Goal: Task Accomplishment & Management: Complete application form

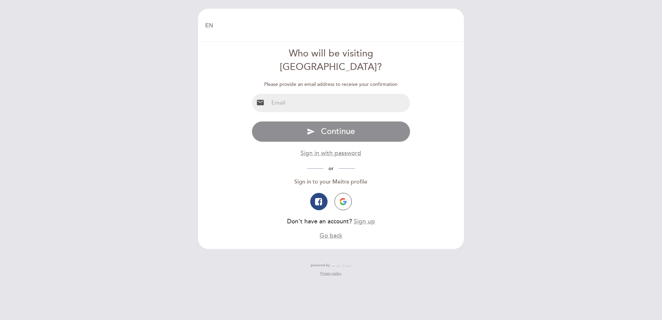
click at [277, 94] on input "email" at bounding box center [340, 103] width 142 height 18
type input "[PERSON_NAME][EMAIL_ADDRESS][PERSON_NAME][DOMAIN_NAME]"
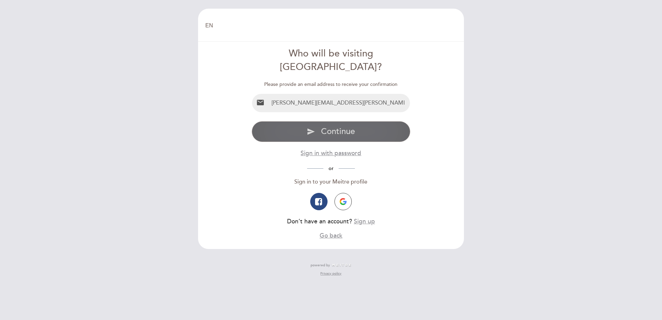
click at [318, 121] on button "send Continue" at bounding box center [331, 131] width 159 height 21
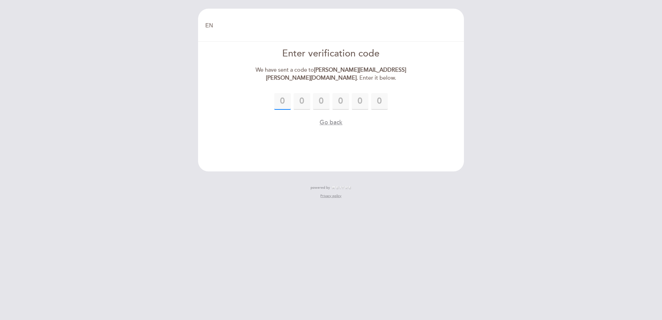
click at [280, 102] on input "text" at bounding box center [282, 101] width 17 height 17
type input "7"
type input "5"
type input "6"
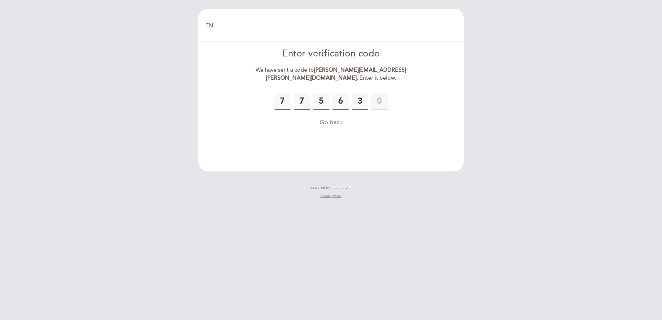
type input "3"
type input "6"
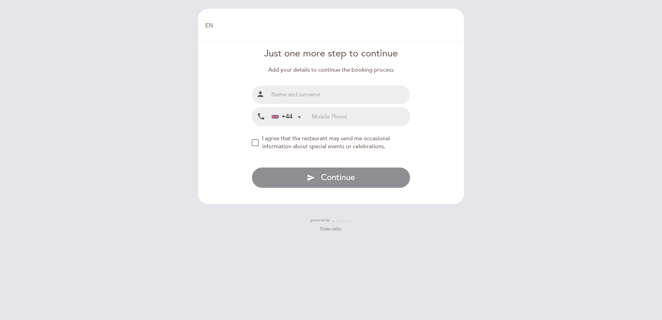
click at [294, 96] on input "text" at bounding box center [340, 95] width 142 height 18
type input "[PERSON_NAME]"
click at [323, 119] on input "tel" at bounding box center [361, 116] width 98 height 18
type input "07771628990"
click at [254, 141] on div "NEW_MODAL_AGREE_RESTAURANT_SEND_OCCASIONAL_INFO" at bounding box center [255, 142] width 7 height 7
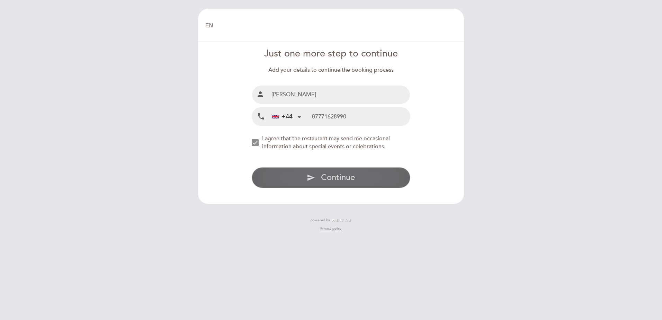
click at [329, 175] on span "Continue" at bounding box center [338, 177] width 34 height 10
